Goal: Task Accomplishment & Management: Manage account settings

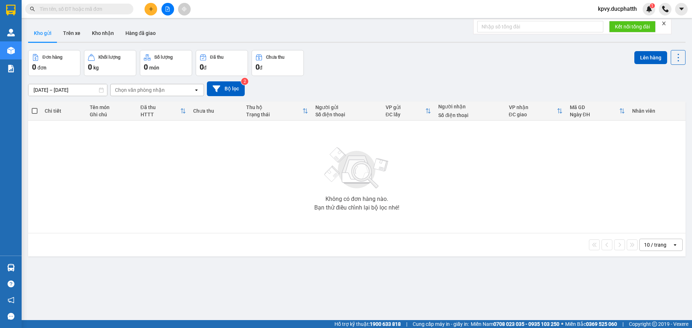
click at [616, 10] on span "kpvy.ducphatth" at bounding box center [617, 8] width 50 height 9
click at [606, 23] on span "Đăng xuất" at bounding box center [620, 22] width 36 height 8
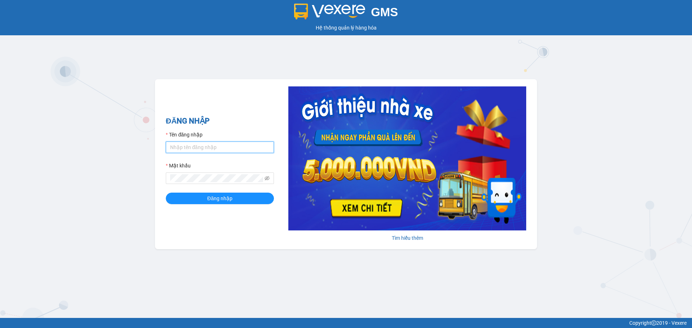
click at [188, 149] on input "Tên đăng nhập" at bounding box center [220, 148] width 108 height 12
type input "lttthao.ducphatth"
click at [166, 193] on button "Đăng nhập" at bounding box center [220, 199] width 108 height 12
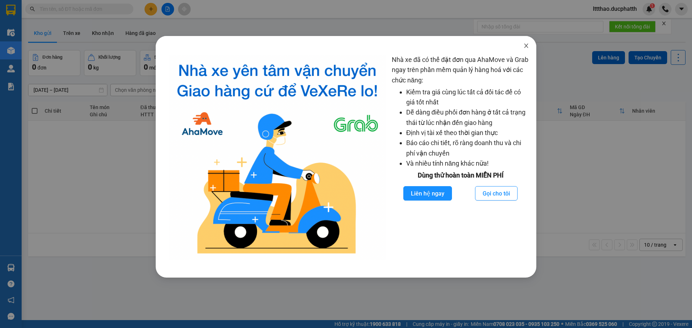
click at [525, 46] on icon "close" at bounding box center [526, 46] width 6 height 6
